Goal: Task Accomplishment & Management: Use online tool/utility

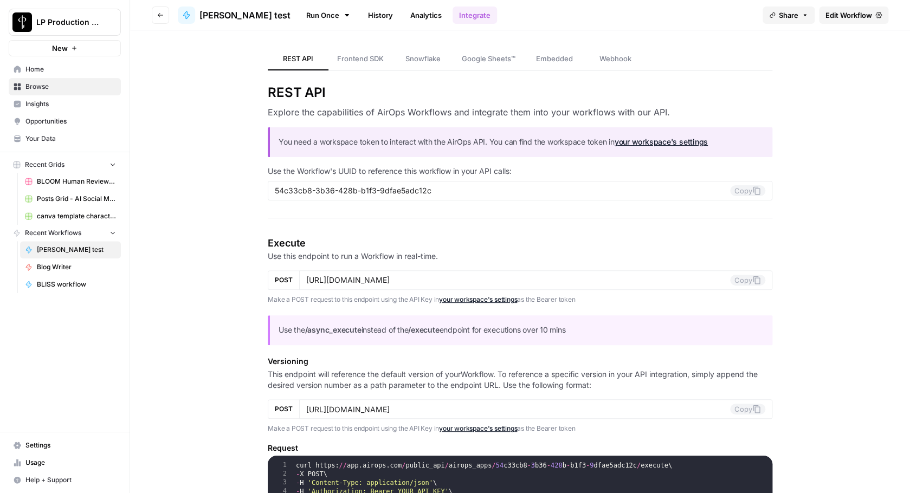
click at [158, 17] on icon "button" at bounding box center [160, 15] width 7 height 7
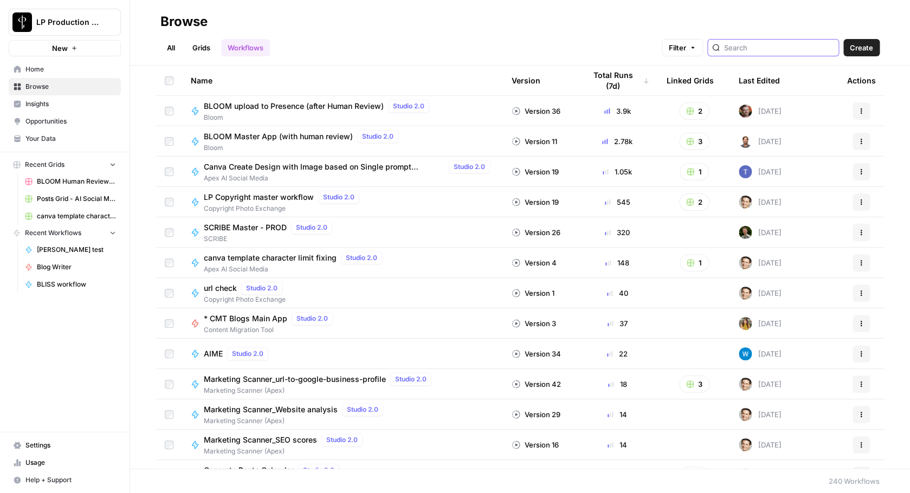
click at [768, 50] on input "search" at bounding box center [779, 47] width 110 height 11
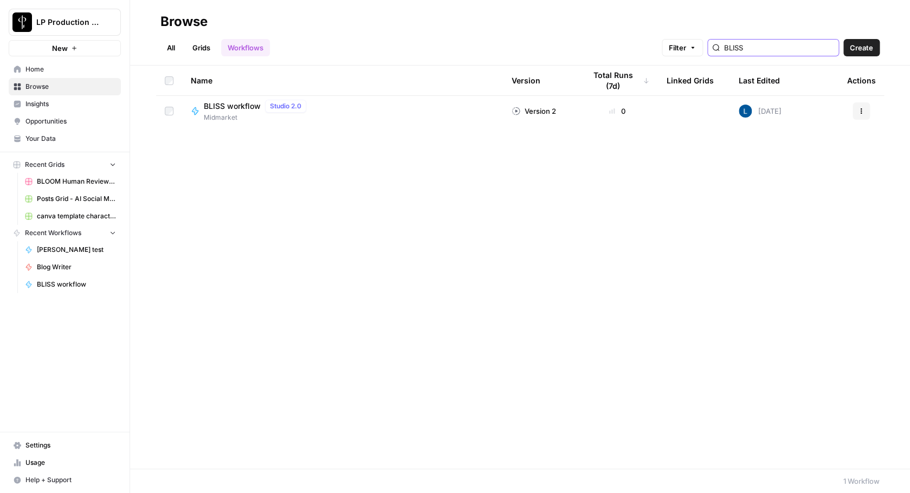
type input "BLISS"
click at [860, 112] on icon "button" at bounding box center [861, 111] width 7 height 7
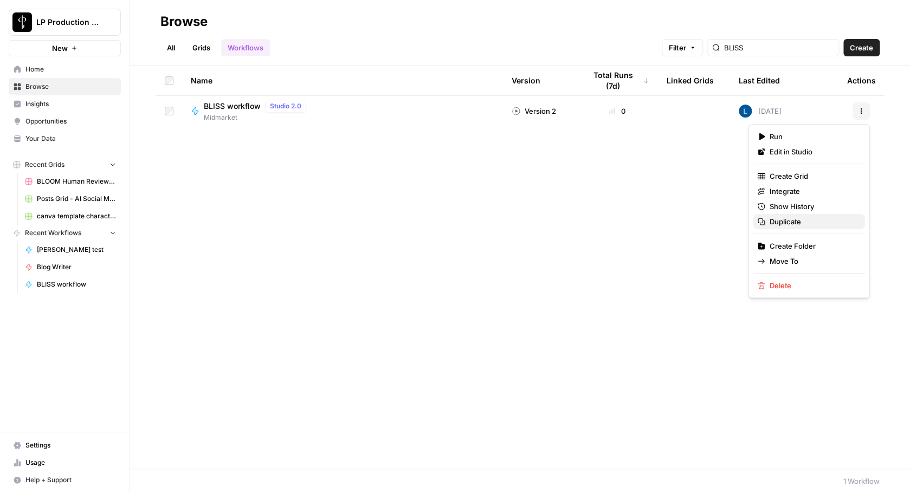
click at [801, 221] on span "Duplicate" at bounding box center [813, 221] width 87 height 11
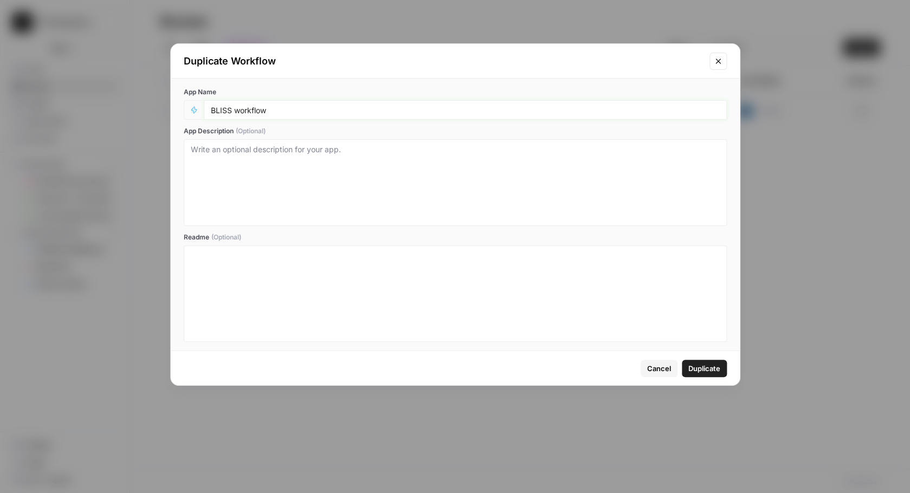
click at [281, 113] on input "BLISS workflow" at bounding box center [465, 110] width 509 height 10
type input "BLISS workflow variation - match leads by email"
click at [707, 368] on span "Duplicate" at bounding box center [704, 368] width 32 height 11
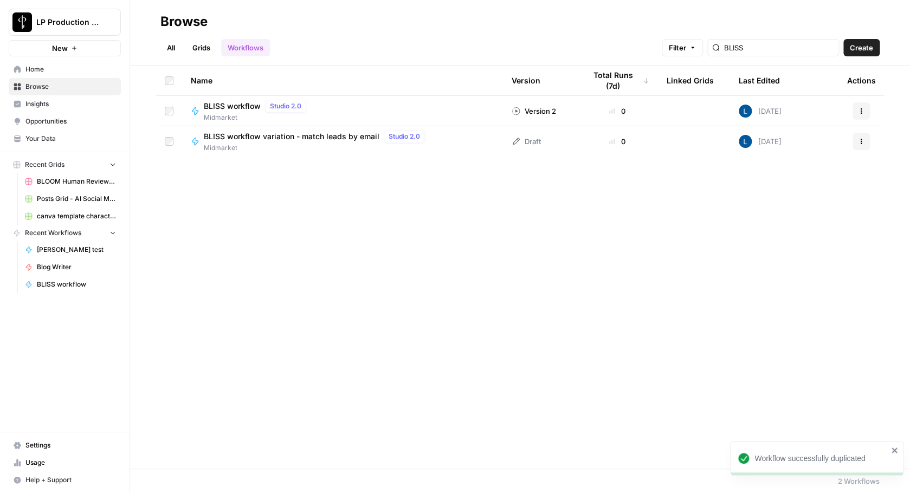
click at [326, 138] on span "BLISS workflow variation - match leads by email" at bounding box center [292, 136] width 176 height 11
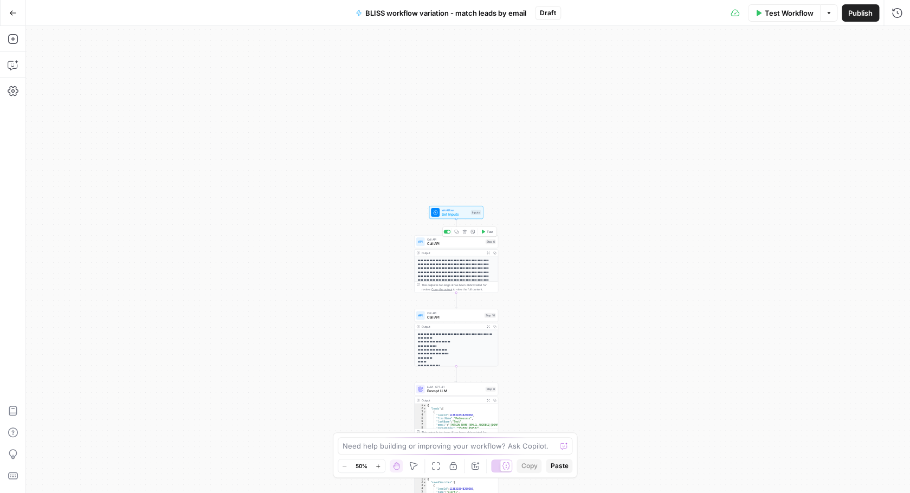
click at [455, 246] on span "Call API" at bounding box center [455, 243] width 56 height 5
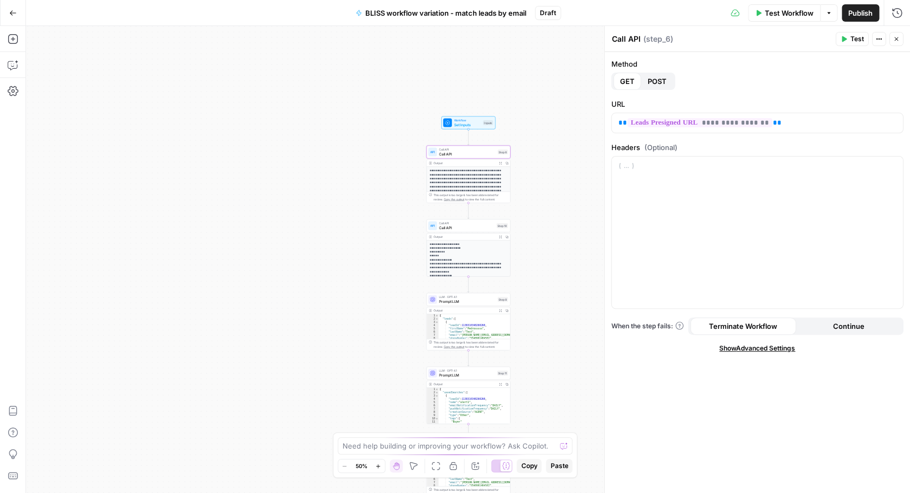
scroll to position [43, 0]
click at [457, 231] on div "Call API Call API Step 10 Copy step Delete step Add Note Test" at bounding box center [469, 226] width 84 height 13
click at [468, 305] on div "LLM · GPT-4.1 Prompt LLM Step 8 Copy step Delete step Add Note Test" at bounding box center [469, 299] width 84 height 13
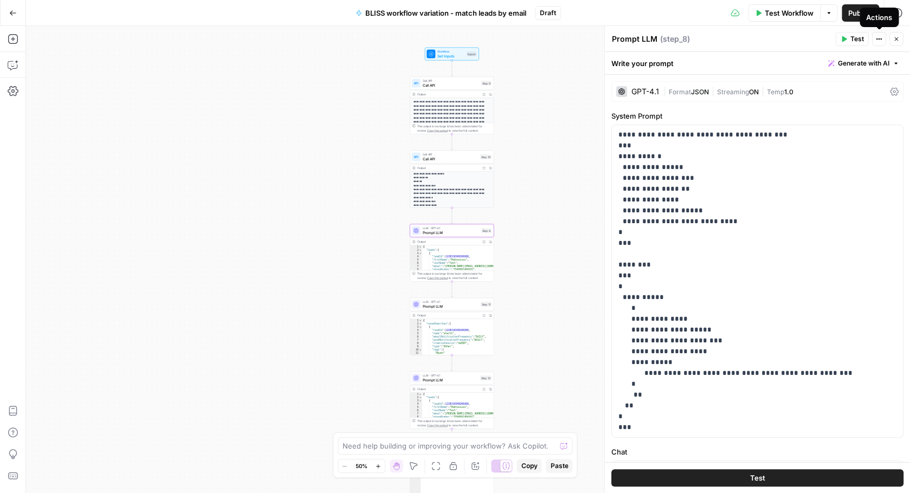
click at [881, 38] on icon "button" at bounding box center [879, 39] width 7 height 7
click at [831, 63] on span "Add Note" at bounding box center [847, 62] width 52 height 11
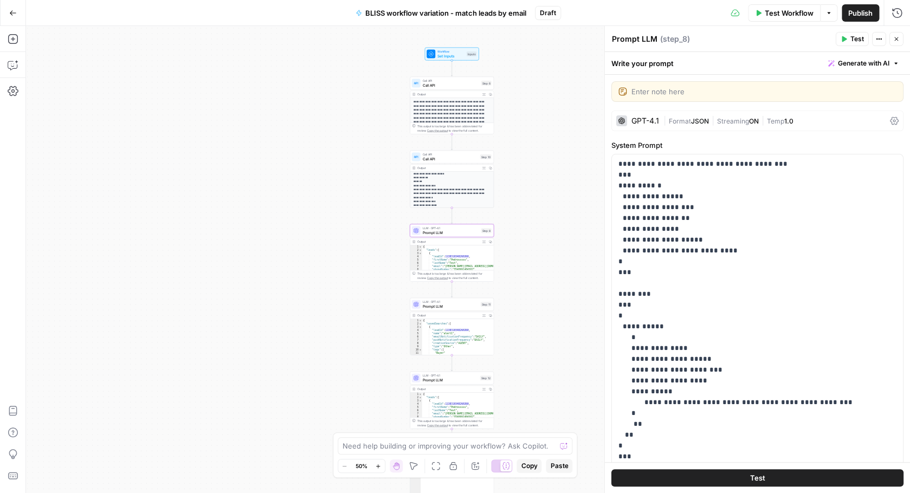
click at [560, 146] on div "**********" at bounding box center [468, 259] width 884 height 467
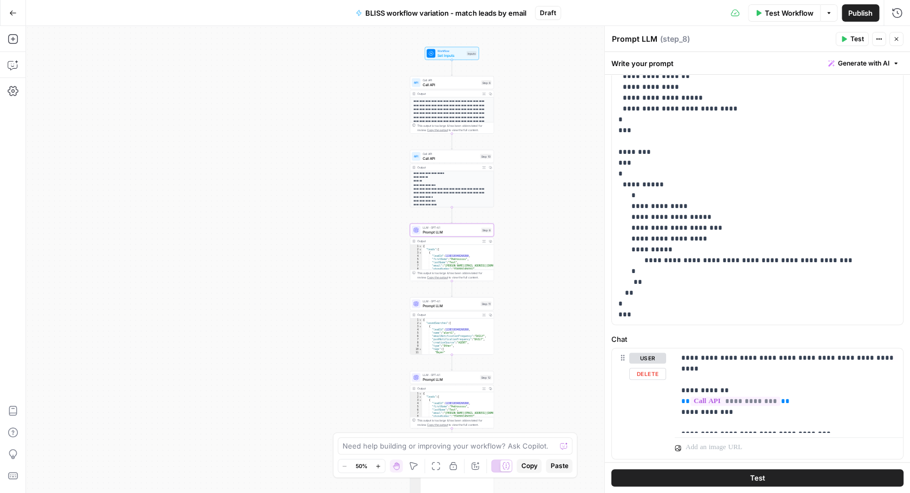
scroll to position [130, 0]
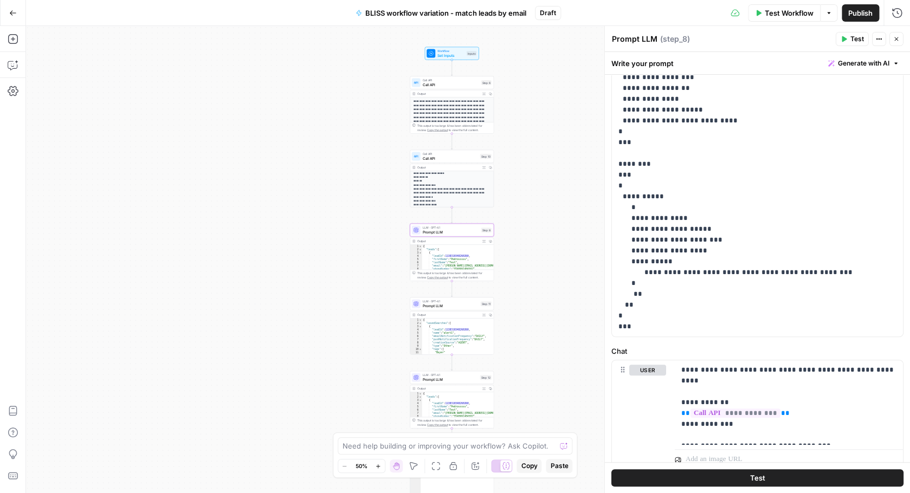
click at [459, 185] on p "**********" at bounding box center [453, 205] width 78 height 107
click at [444, 157] on span "Call API" at bounding box center [450, 158] width 55 height 5
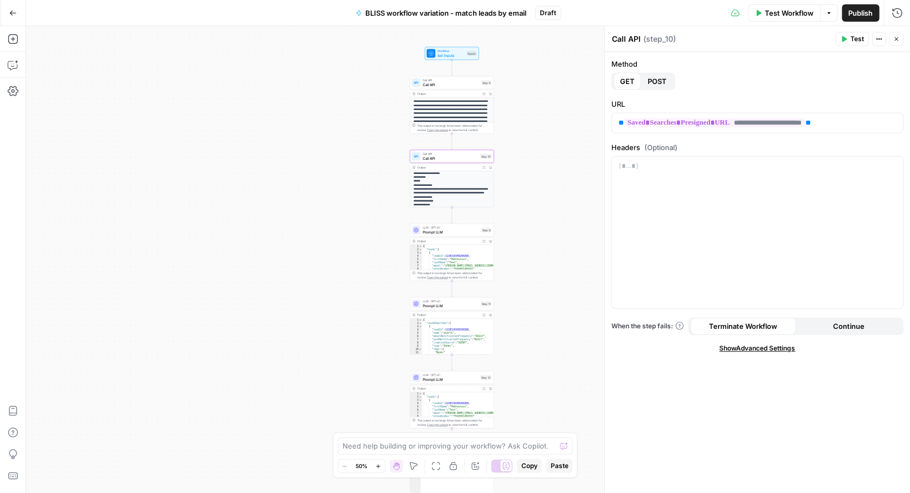
click at [446, 305] on span "Prompt LLM" at bounding box center [451, 305] width 56 height 5
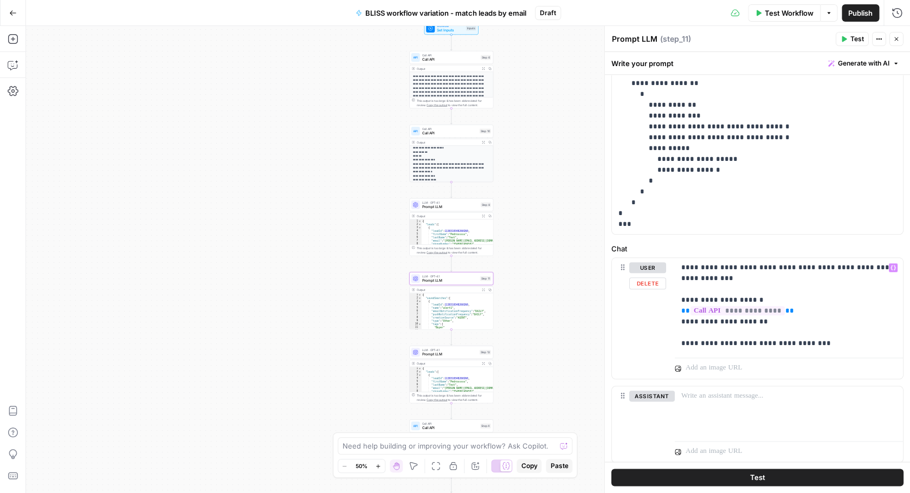
scroll to position [339, 0]
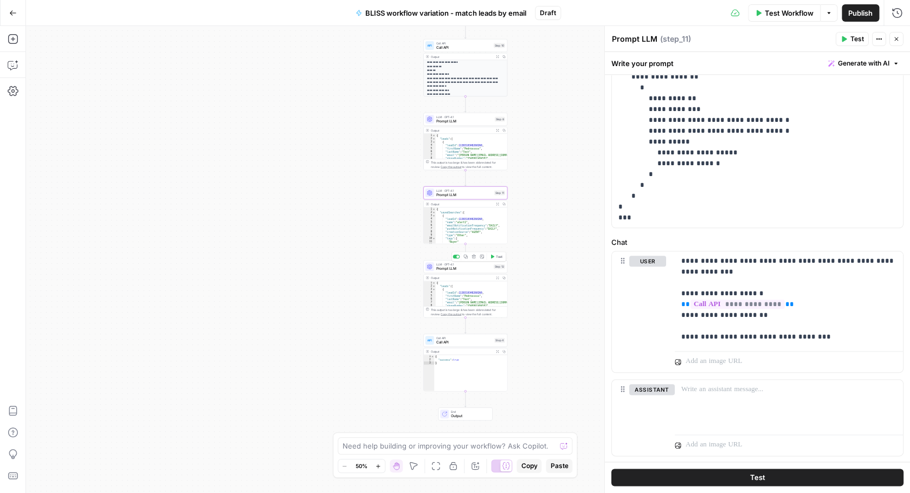
click at [459, 268] on span "Prompt LLM" at bounding box center [463, 268] width 55 height 5
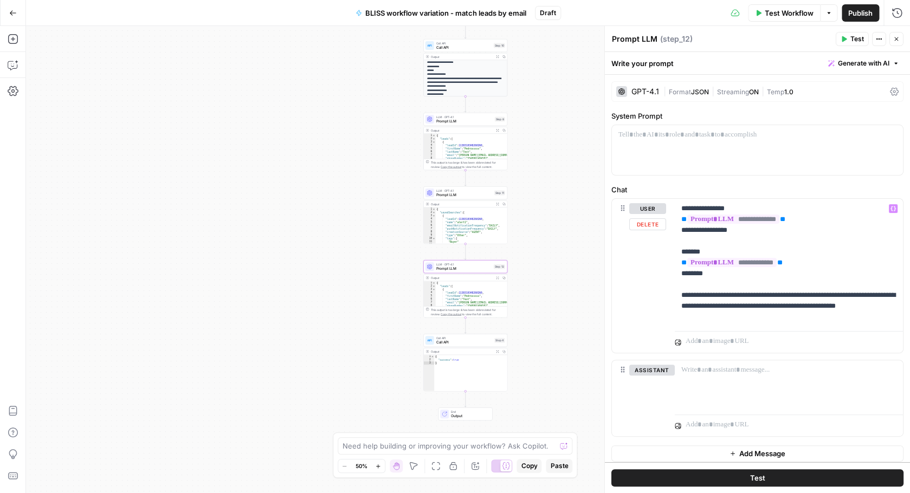
scroll to position [6, 0]
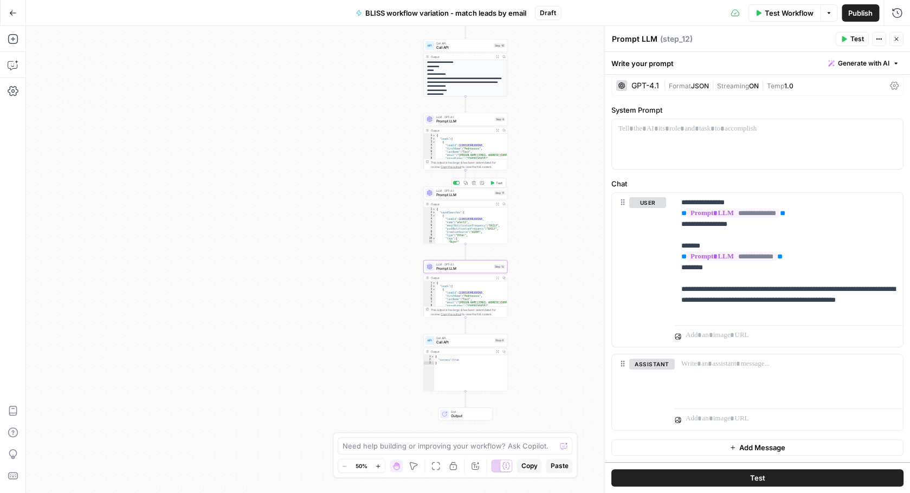
click at [458, 195] on span "Prompt LLM" at bounding box center [464, 194] width 56 height 5
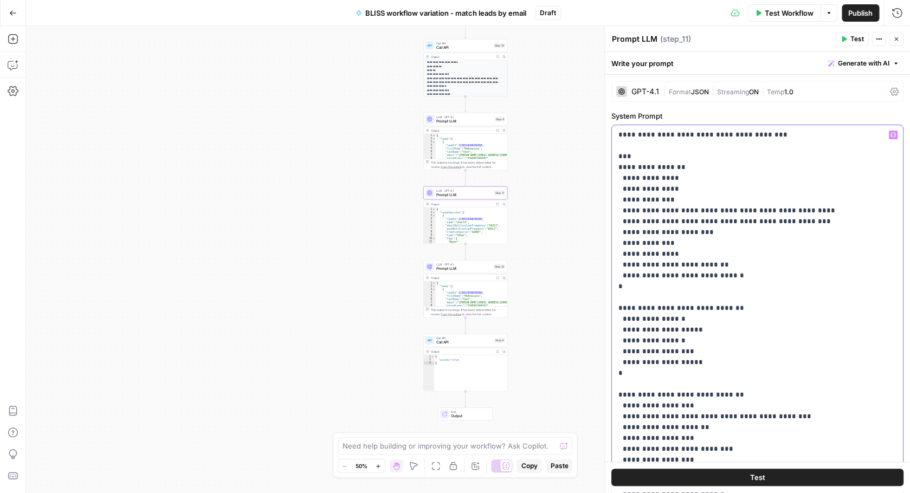
drag, startPoint x: 675, startPoint y: 190, endPoint x: 598, endPoint y: 195, distance: 77.6
click at [612, 195] on div "**********" at bounding box center [757, 346] width 291 height 442
drag, startPoint x: 686, startPoint y: 188, endPoint x: 597, endPoint y: 188, distance: 88.3
click at [612, 188] on div "**********" at bounding box center [757, 346] width 291 height 442
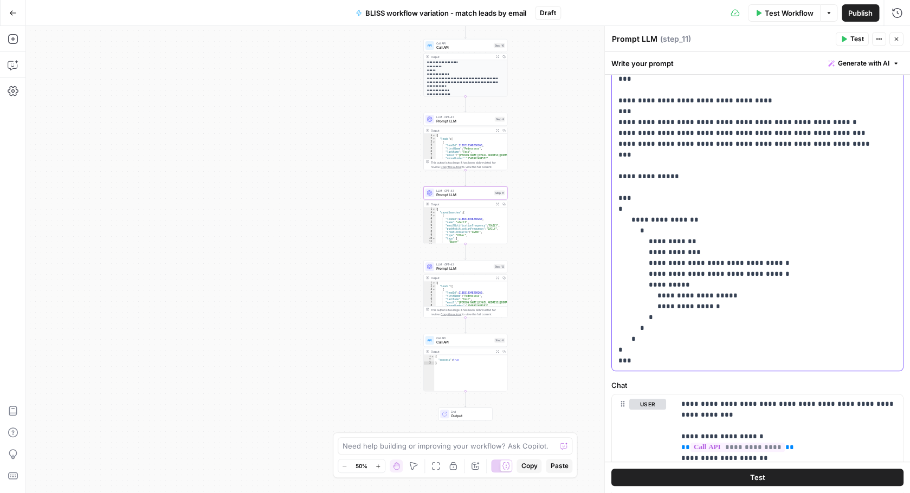
scroll to position [206, 0]
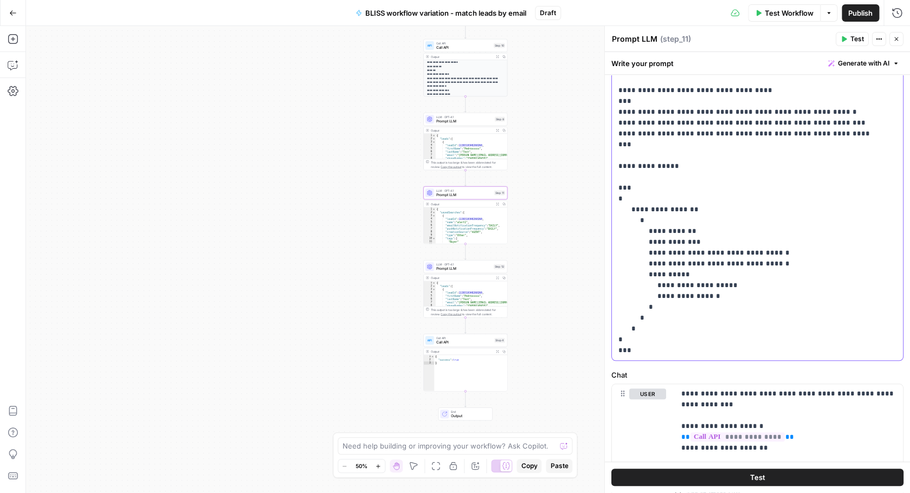
drag, startPoint x: 667, startPoint y: 233, endPoint x: 647, endPoint y: 233, distance: 19.5
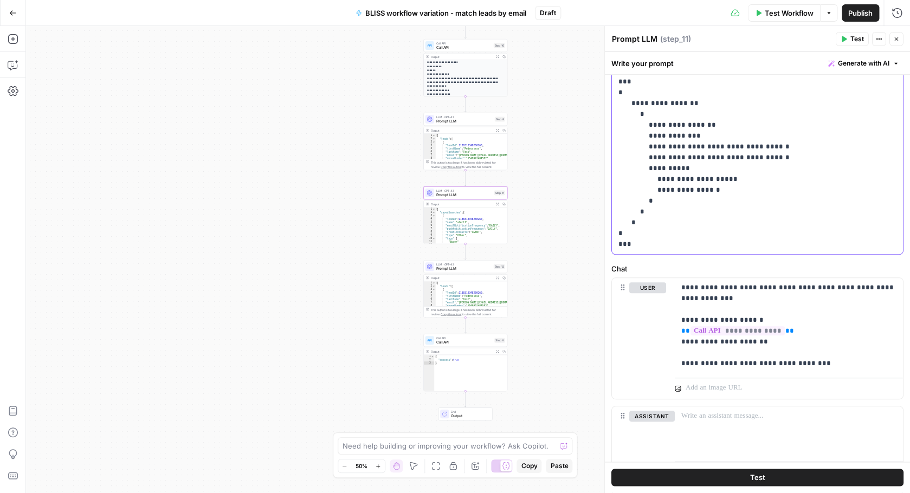
scroll to position [365, 0]
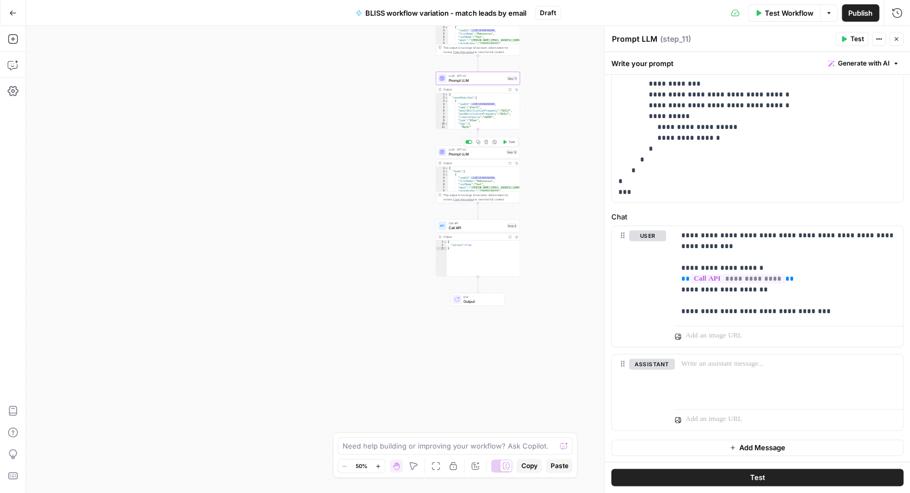
click at [472, 157] on div "LLM · GPT-4.1 Prompt LLM Step 12 Copy step Delete step Add Note Test" at bounding box center [478, 152] width 84 height 13
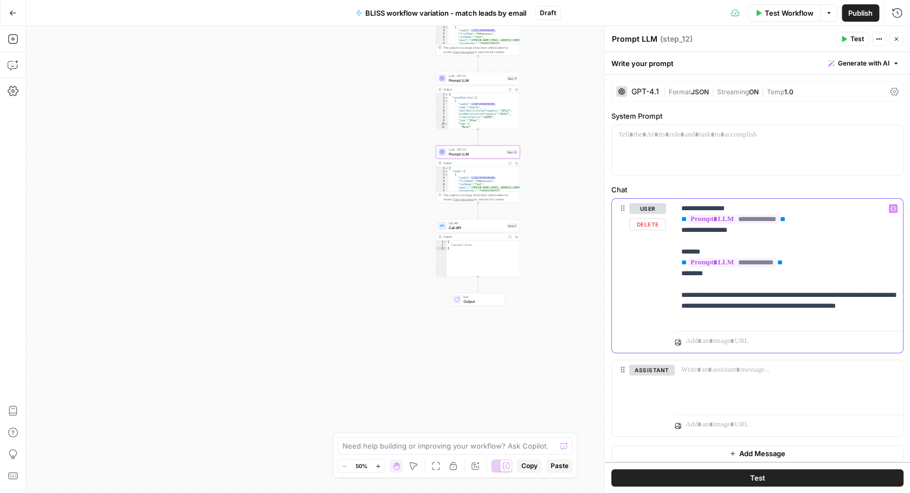
drag, startPoint x: 877, startPoint y: 306, endPoint x: 857, endPoint y: 307, distance: 20.1
click at [857, 307] on p "**********" at bounding box center [788, 262] width 215 height 119
drag, startPoint x: 747, startPoint y: 319, endPoint x: 728, endPoint y: 319, distance: 19.0
click at [728, 319] on p "**********" at bounding box center [788, 262] width 215 height 119
click at [589, 313] on div "**********" at bounding box center [468, 259] width 884 height 467
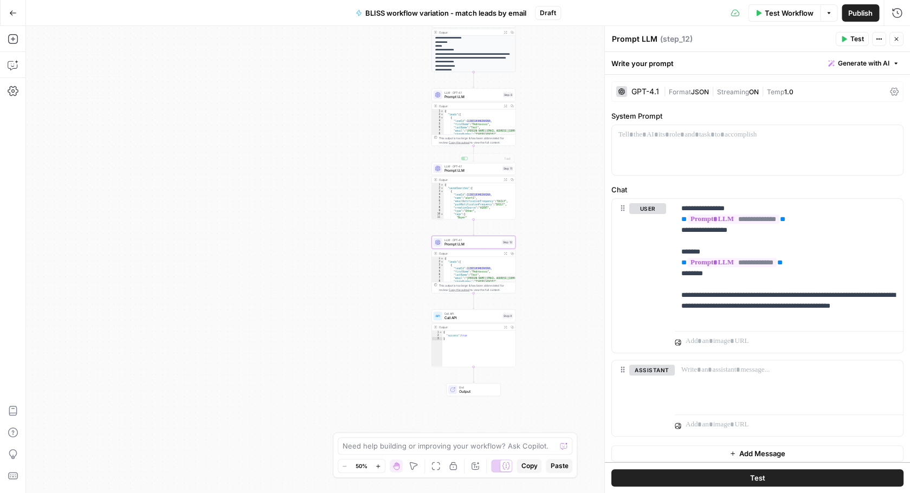
type textarea "**********"
click at [483, 208] on div "{ "savedSearches" : [ { "leadId" : 1138310348260260 , "name" : "alert1" , "emai…" at bounding box center [480, 204] width 72 height 43
click at [469, 169] on span "Prompt LLM" at bounding box center [472, 170] width 56 height 5
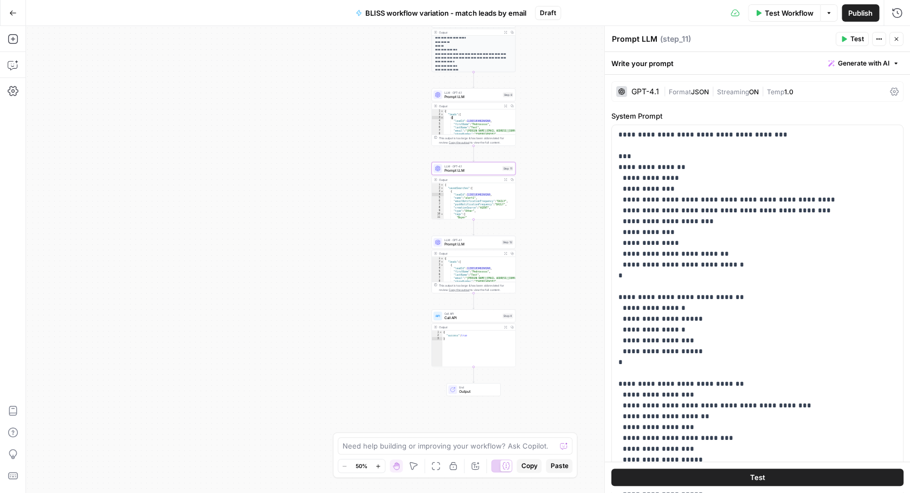
type textarea "*"
click at [497, 123] on div "{ "leads" : [ { "leadId" : 1138310348260260 , "firstName" : "Pedrosssss" , "las…" at bounding box center [480, 125] width 72 height 32
click at [469, 95] on span "Prompt LLM" at bounding box center [472, 96] width 56 height 5
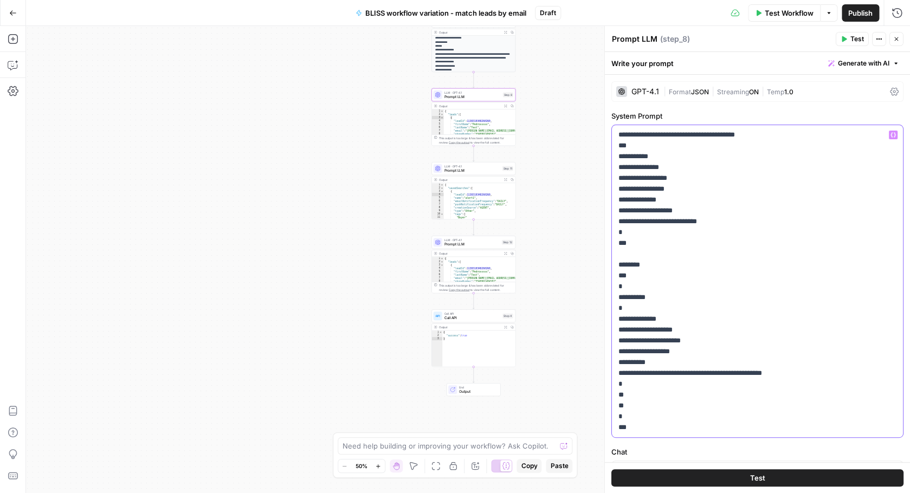
drag, startPoint x: 642, startPoint y: 167, endPoint x: 622, endPoint y: 167, distance: 20.6
click at [622, 167] on p "**********" at bounding box center [757, 282] width 278 height 304
drag, startPoint x: 683, startPoint y: 172, endPoint x: 577, endPoint y: 172, distance: 105.7
click at [612, 172] on div "**********" at bounding box center [757, 281] width 291 height 312
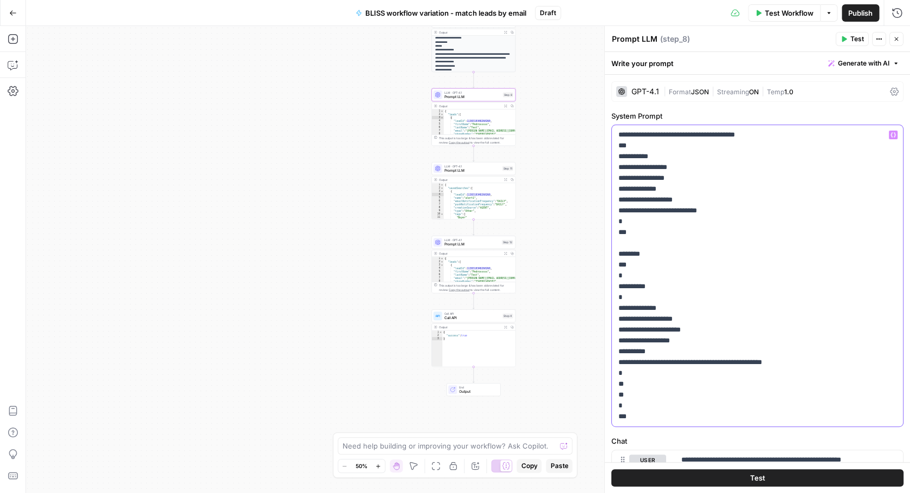
drag, startPoint x: 675, startPoint y: 191, endPoint x: 593, endPoint y: 191, distance: 82.4
click at [612, 191] on div "**********" at bounding box center [757, 275] width 291 height 301
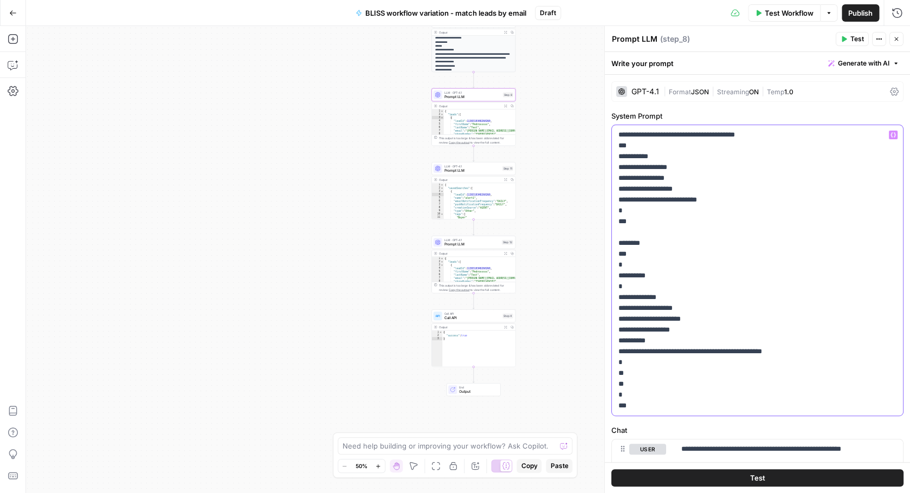
click at [679, 157] on p "**********" at bounding box center [757, 271] width 278 height 282
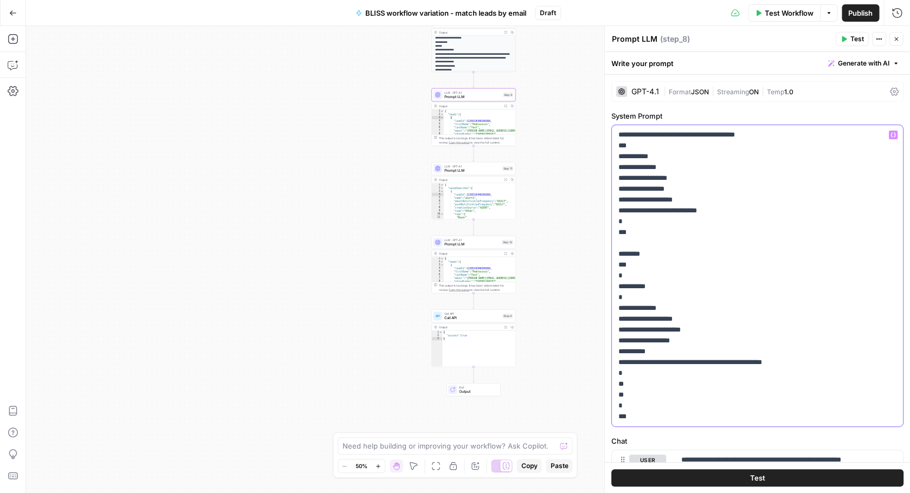
click at [628, 170] on p "**********" at bounding box center [757, 276] width 278 height 293
drag, startPoint x: 712, startPoint y: 344, endPoint x: 578, endPoint y: 342, distance: 133.3
click at [612, 342] on div "**********" at bounding box center [757, 275] width 291 height 301
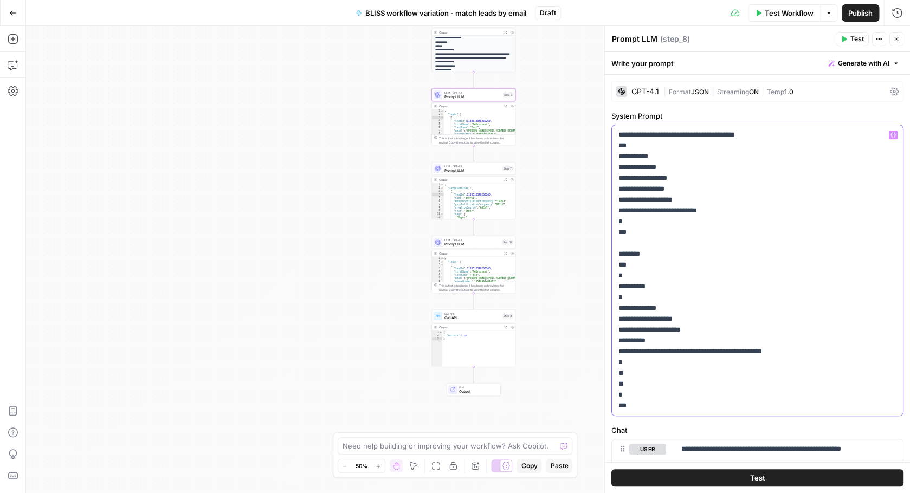
drag, startPoint x: 676, startPoint y: 311, endPoint x: 565, endPoint y: 311, distance: 111.1
click at [612, 311] on div "**********" at bounding box center [757, 270] width 291 height 291
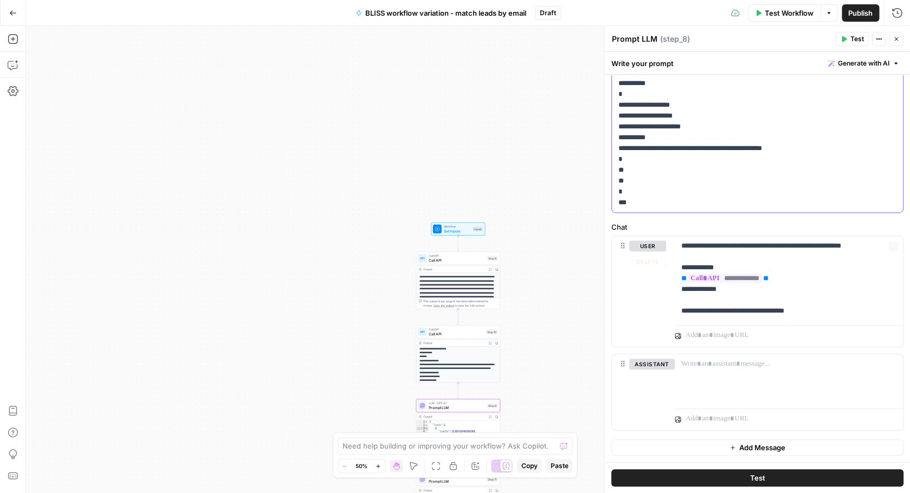
scroll to position [0, 0]
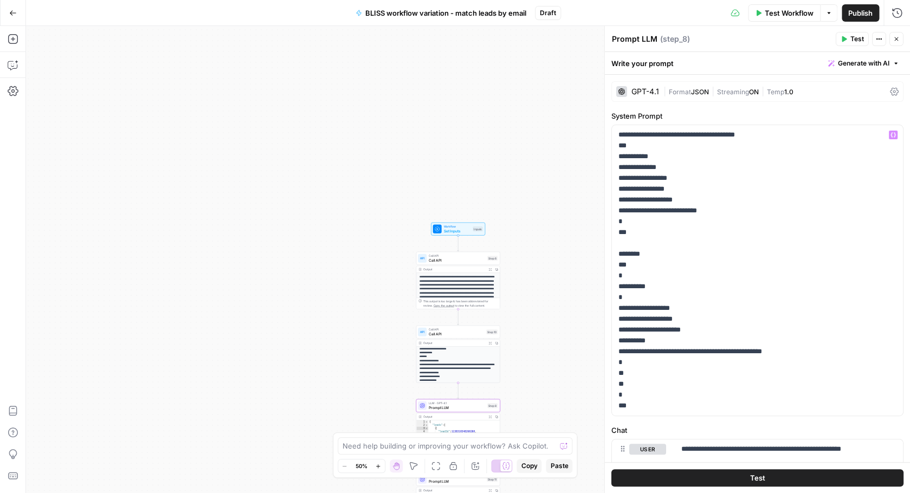
click at [774, 9] on span "Test Workflow" at bounding box center [789, 13] width 49 height 11
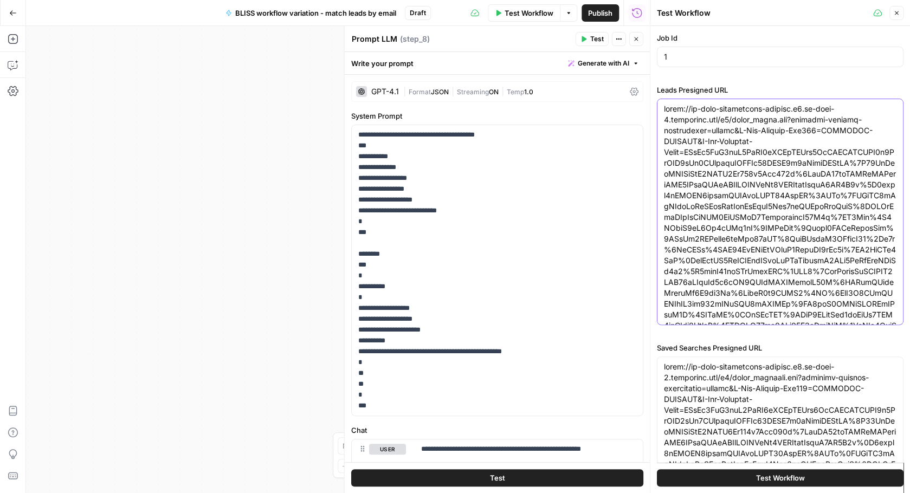
click at [759, 250] on textarea "Leads Presigned URL" at bounding box center [780, 299] width 233 height 390
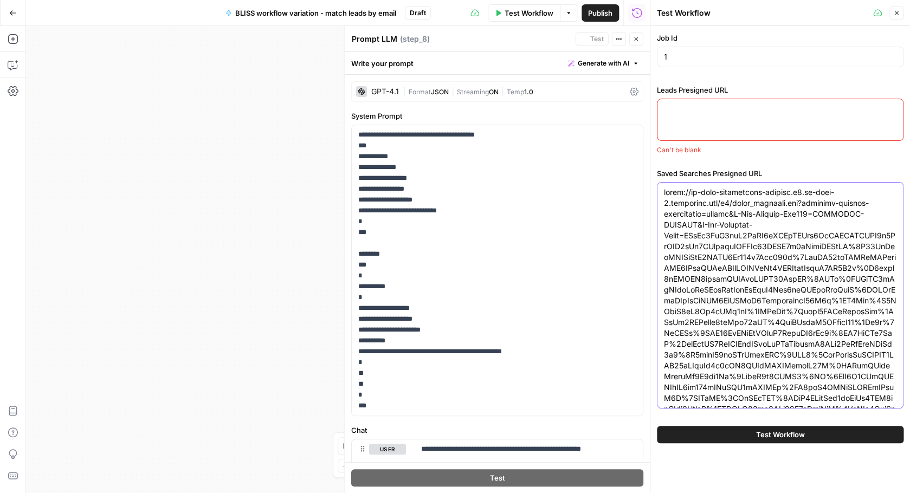
click at [753, 291] on textarea "Saved Searches Presigned URL" at bounding box center [780, 382] width 233 height 390
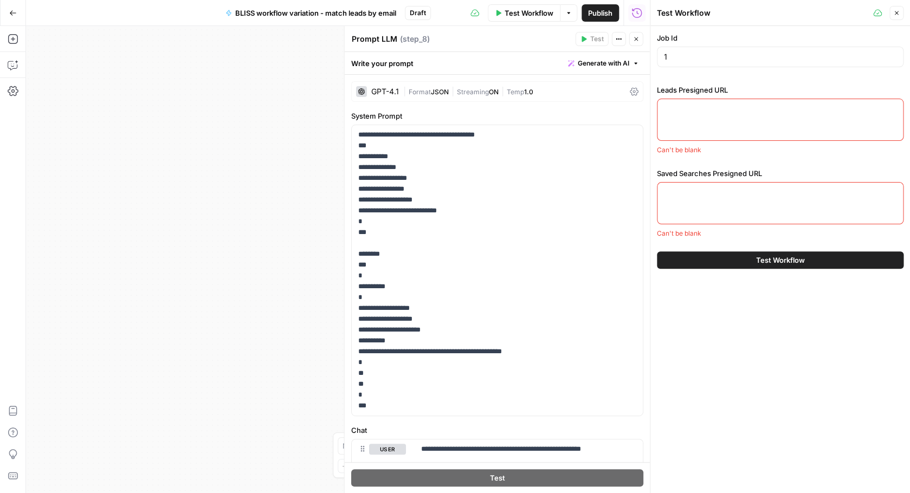
click at [727, 126] on div at bounding box center [780, 120] width 247 height 42
paste textarea "[URL][DOMAIN_NAME][PERSON_NAME].."
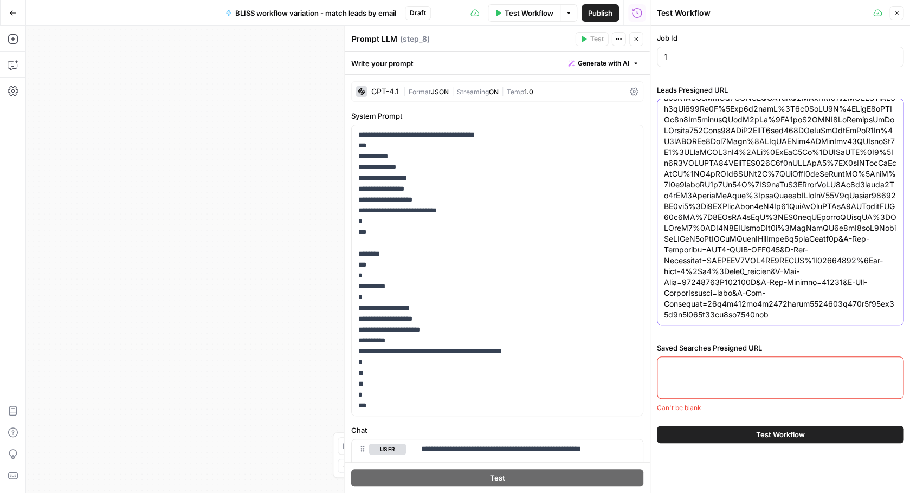
type textarea "[URL][DOMAIN_NAME][PERSON_NAME].."
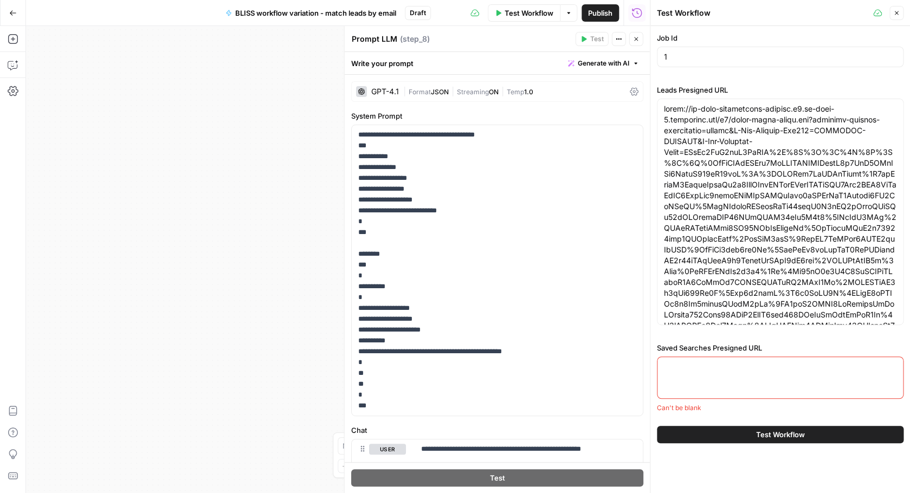
click at [730, 372] on div at bounding box center [780, 378] width 247 height 42
paste textarea "[URL][DOMAIN_NAME][PERSON_NAME].."
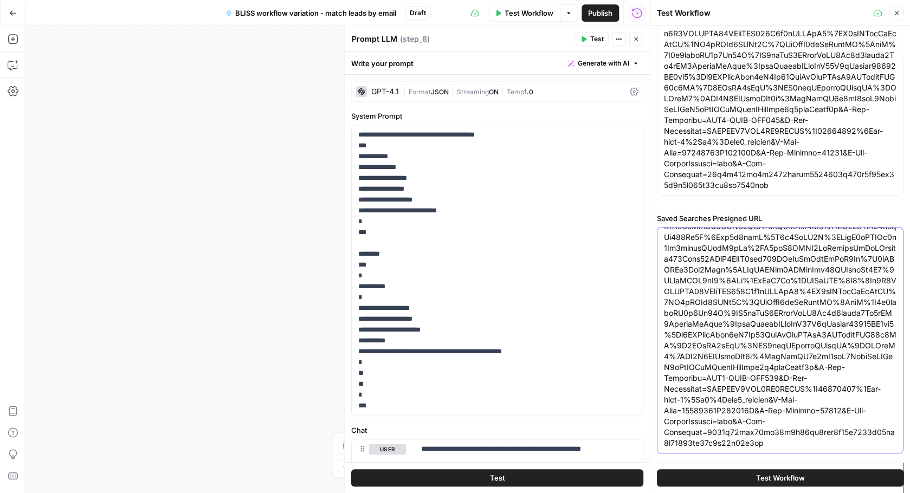
scroll to position [131, 0]
type textarea "[URL][DOMAIN_NAME][PERSON_NAME].."
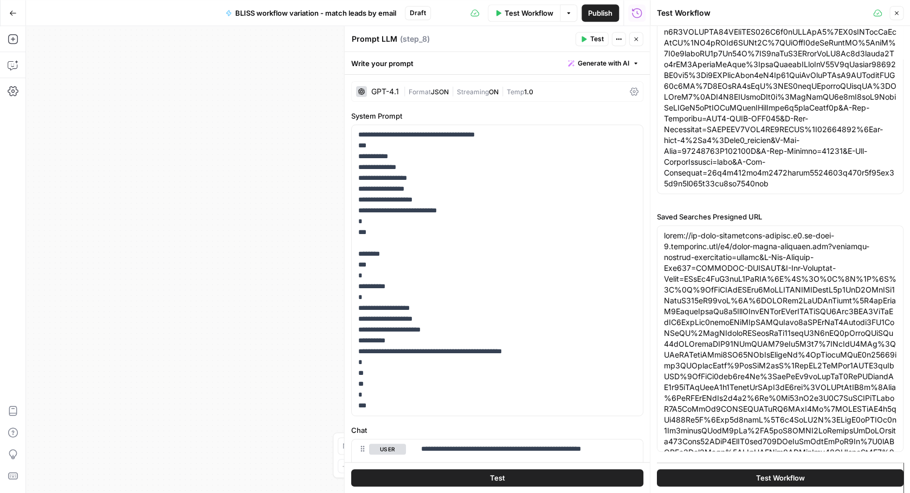
click at [701, 475] on button "Test Workflow" at bounding box center [780, 477] width 247 height 17
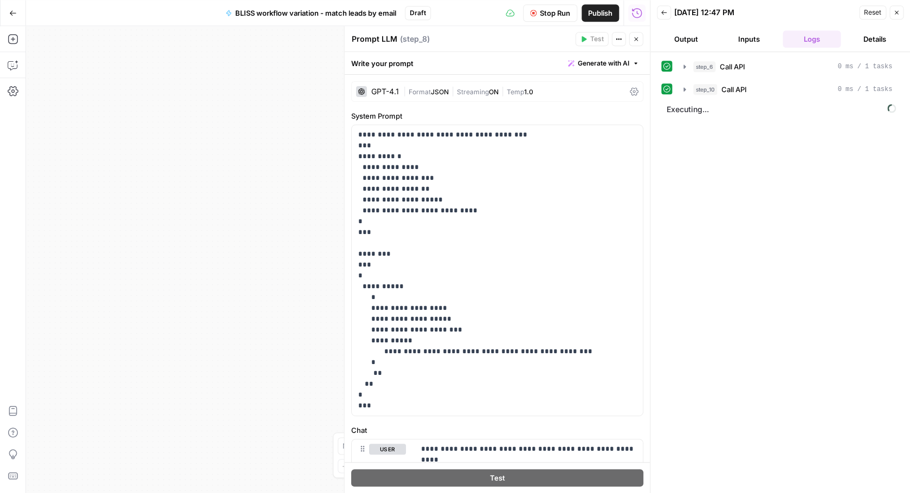
click at [637, 37] on icon "button" at bounding box center [636, 39] width 7 height 7
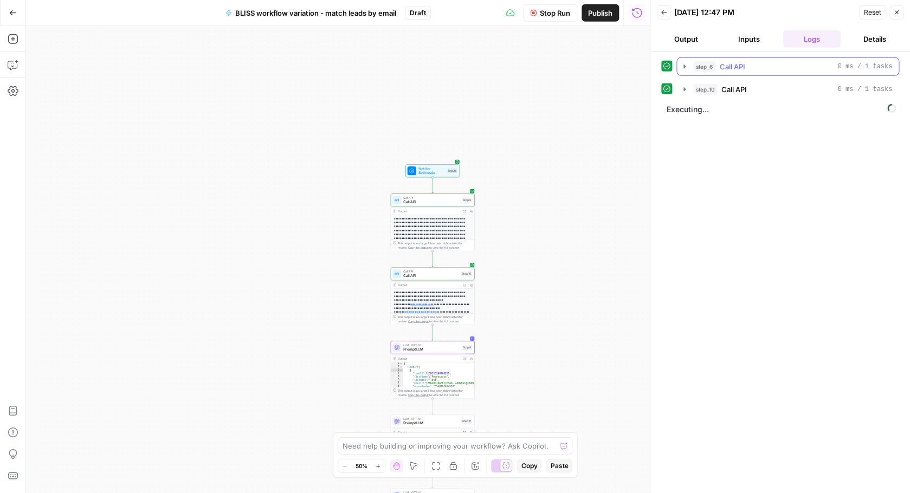
click at [685, 66] on icon "button" at bounding box center [684, 66] width 2 height 4
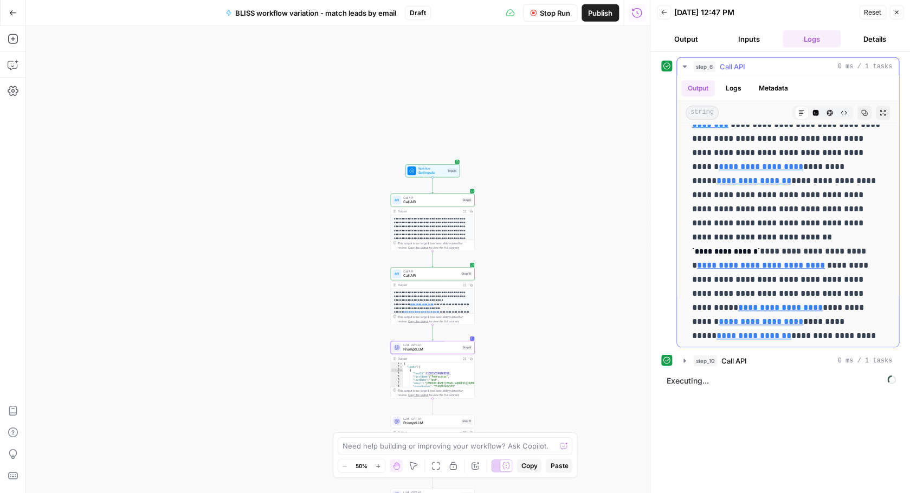
scroll to position [9898, 0]
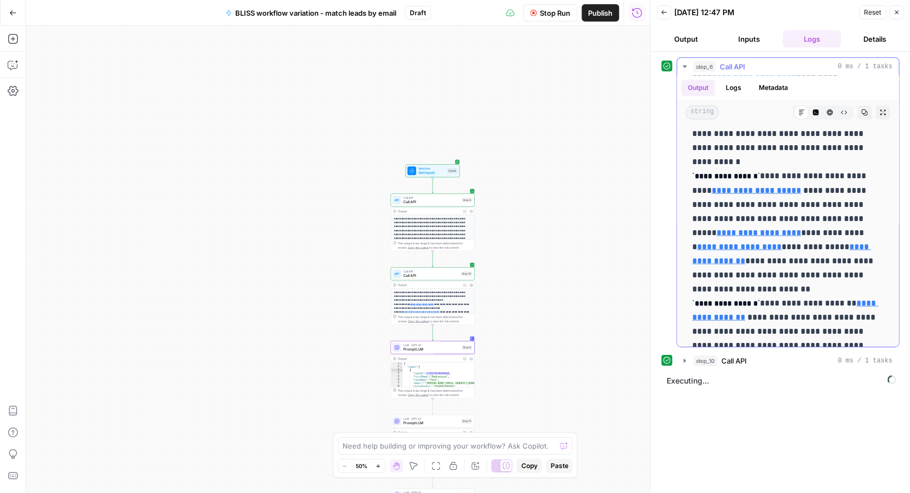
click at [682, 65] on icon "button" at bounding box center [684, 66] width 9 height 9
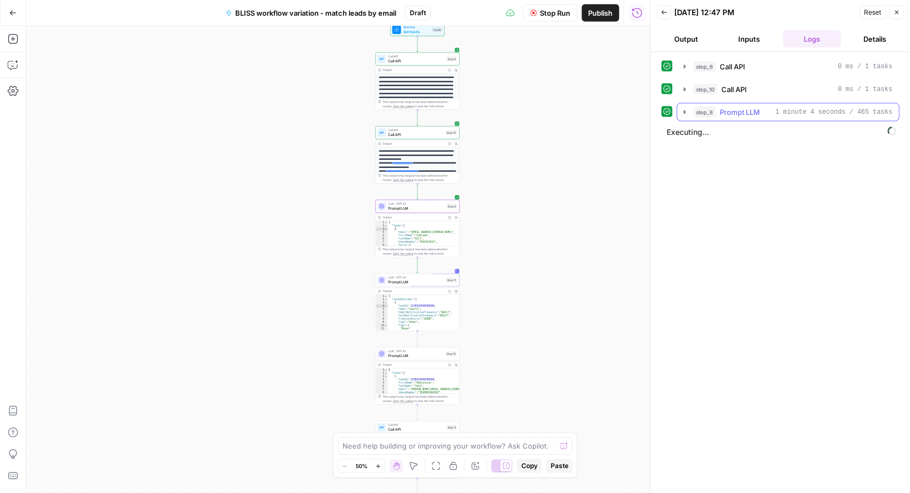
click at [683, 113] on icon "button" at bounding box center [684, 112] width 9 height 9
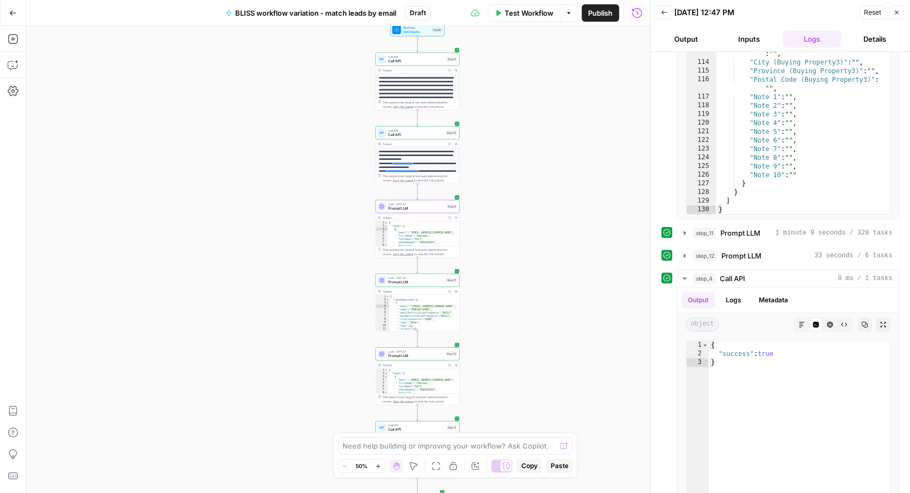
scroll to position [210, 0]
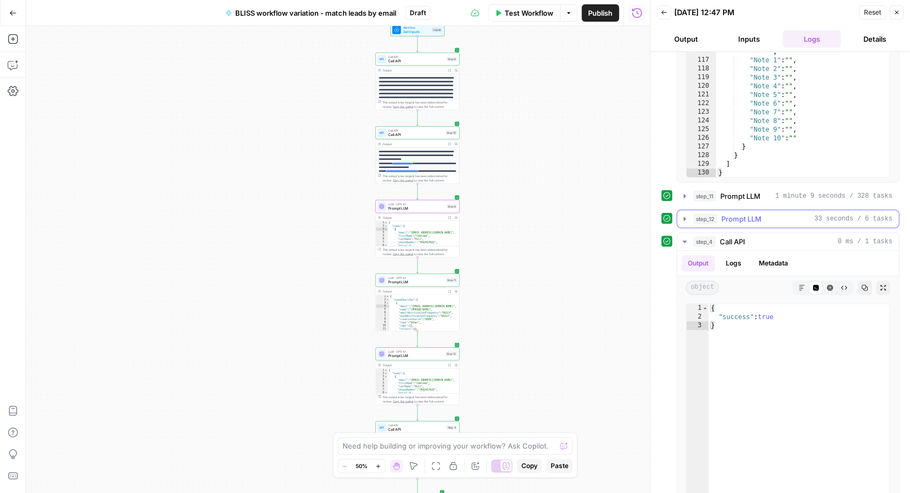
click at [685, 219] on icon "button" at bounding box center [684, 219] width 2 height 4
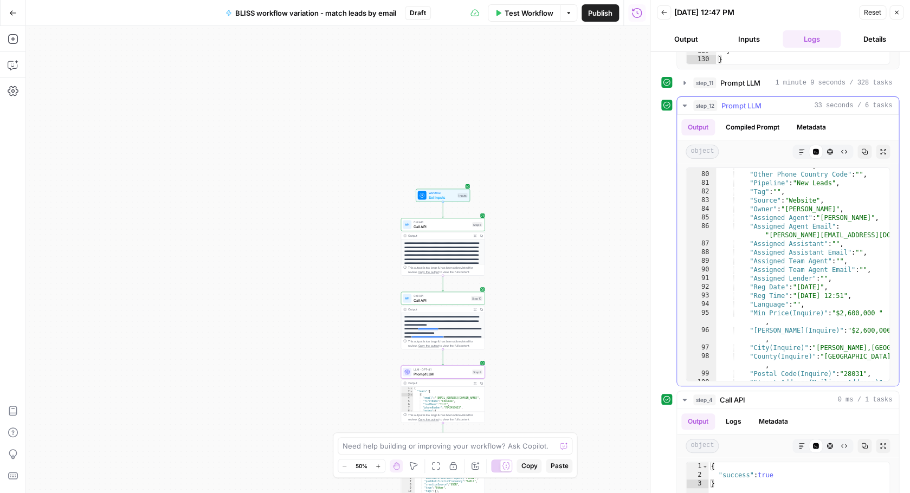
scroll to position [976, 0]
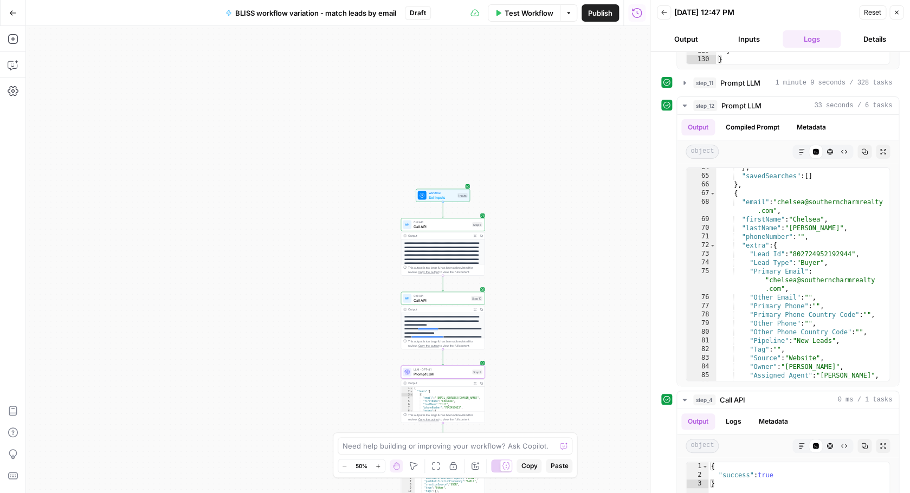
click at [747, 40] on button "Inputs" at bounding box center [749, 38] width 59 height 17
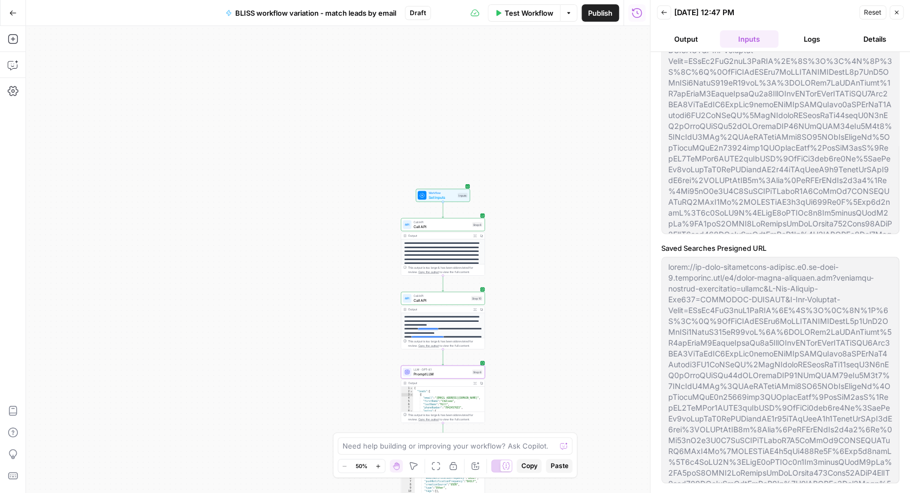
scroll to position [107, 0]
click at [814, 40] on button "Logs" at bounding box center [812, 38] width 59 height 17
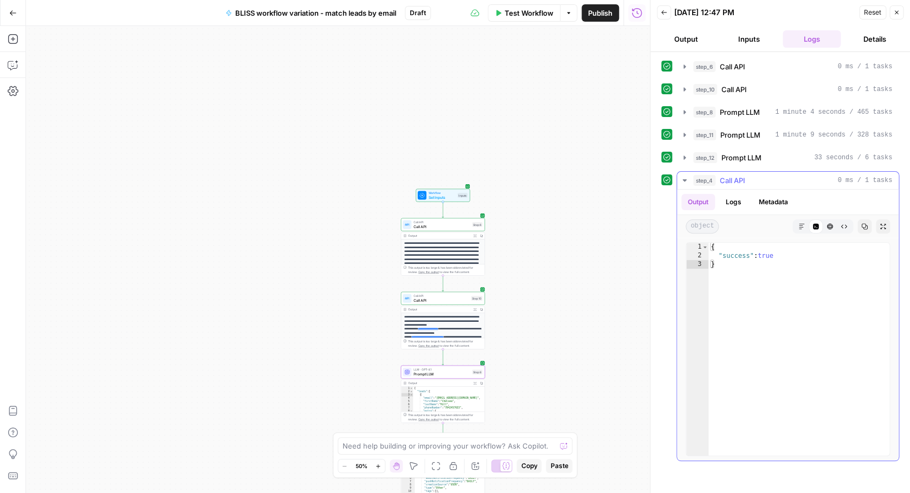
click at [734, 202] on button "Logs" at bounding box center [733, 202] width 29 height 16
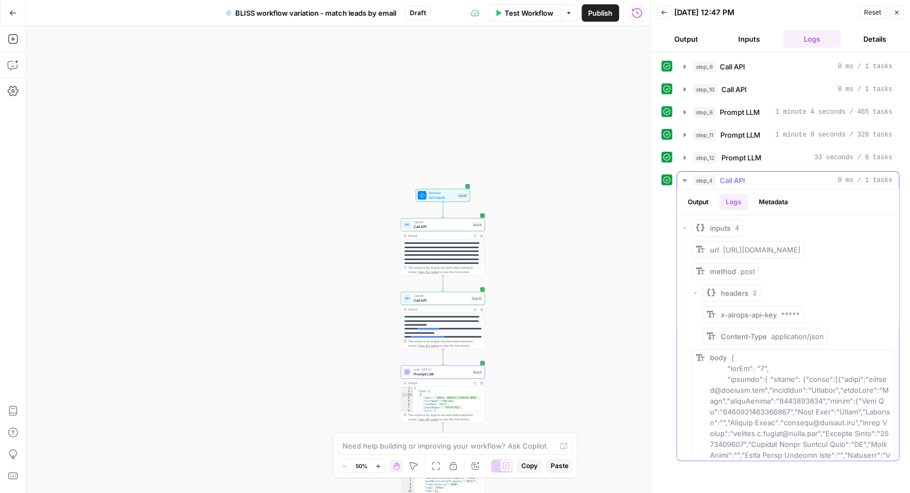
click at [774, 206] on button "Metadata" at bounding box center [773, 202] width 42 height 16
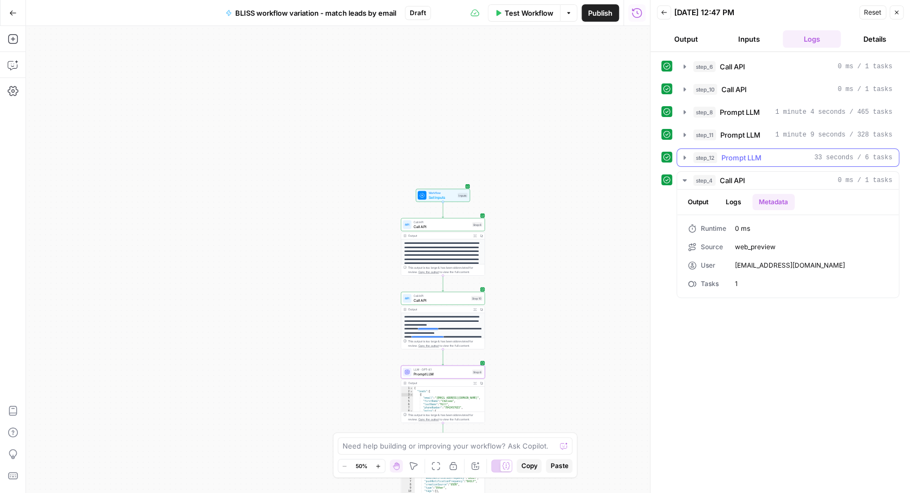
click at [684, 156] on icon "button" at bounding box center [684, 158] width 2 height 4
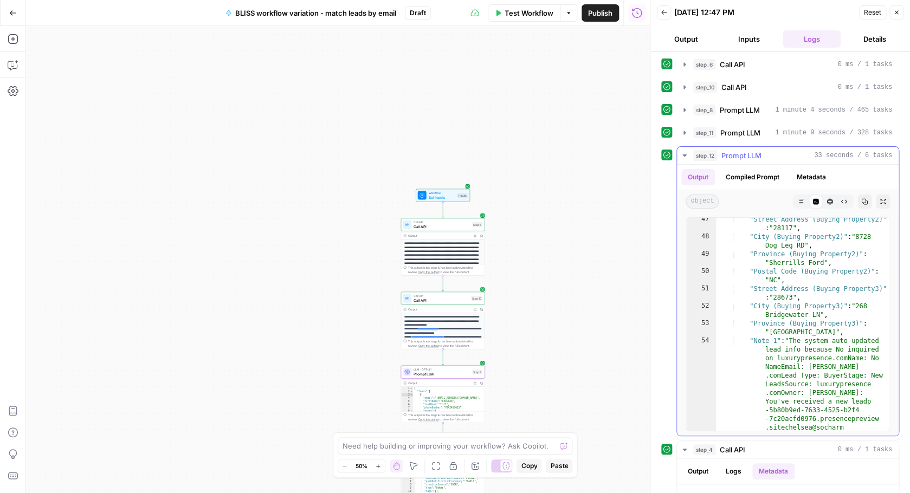
scroll to position [524, 0]
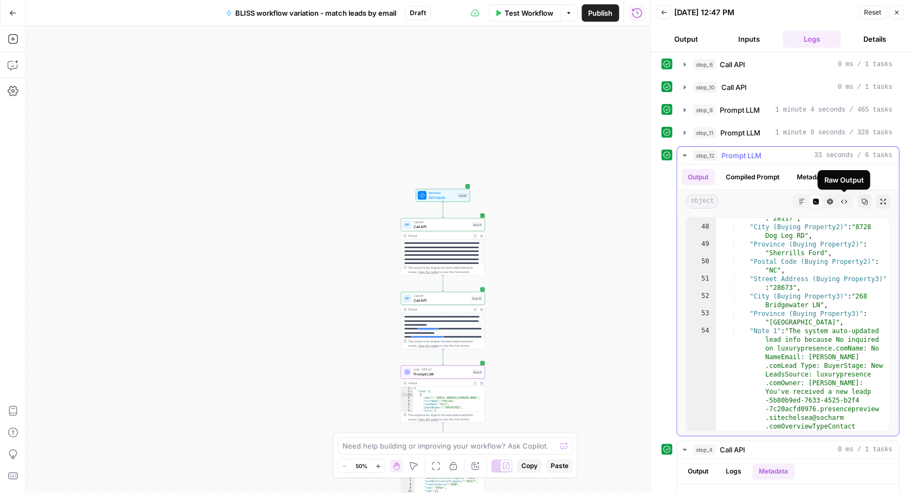
click at [844, 199] on icon "button" at bounding box center [844, 201] width 7 height 7
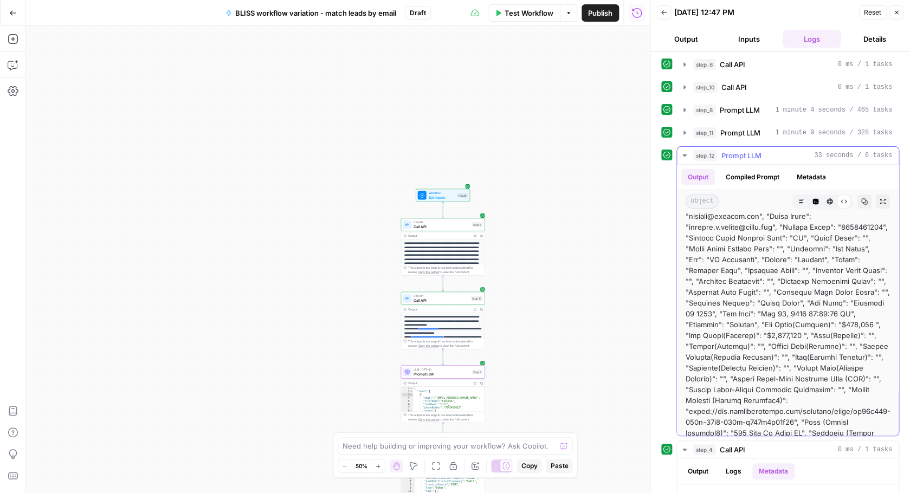
scroll to position [0, 0]
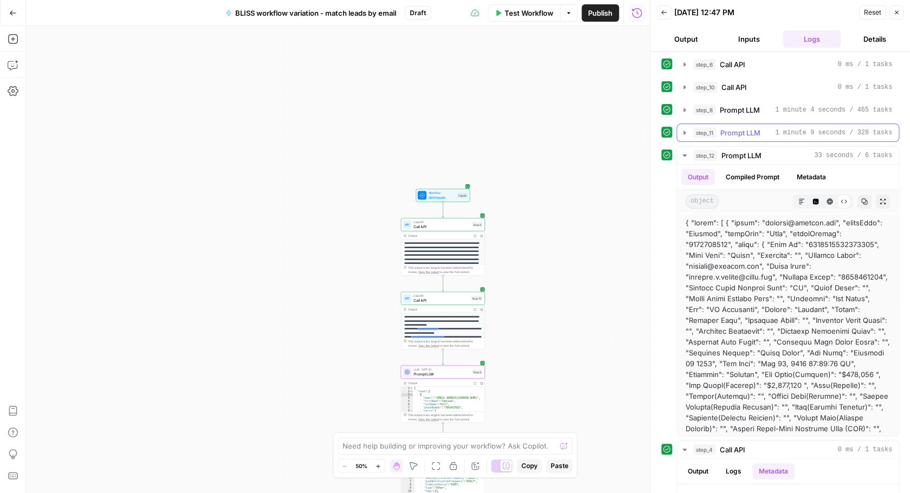
click at [684, 132] on icon "button" at bounding box center [684, 133] width 2 height 4
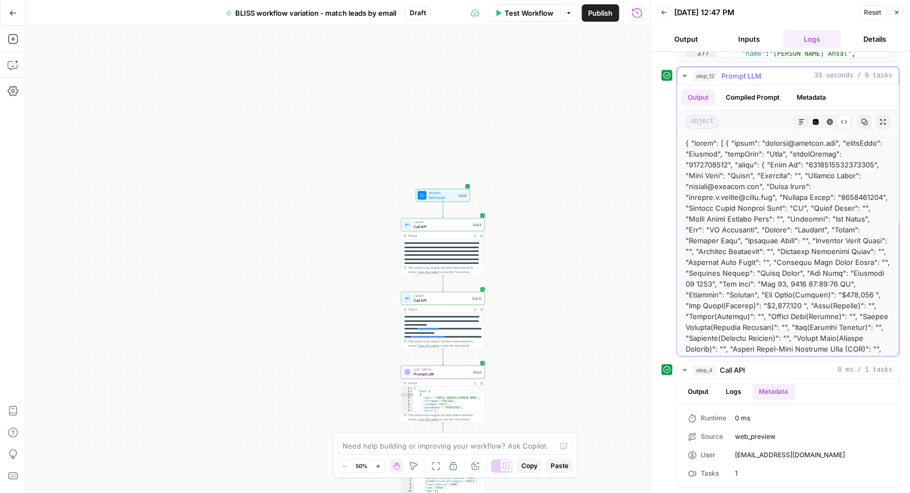
scroll to position [2338, 0]
